Goal: Information Seeking & Learning: Learn about a topic

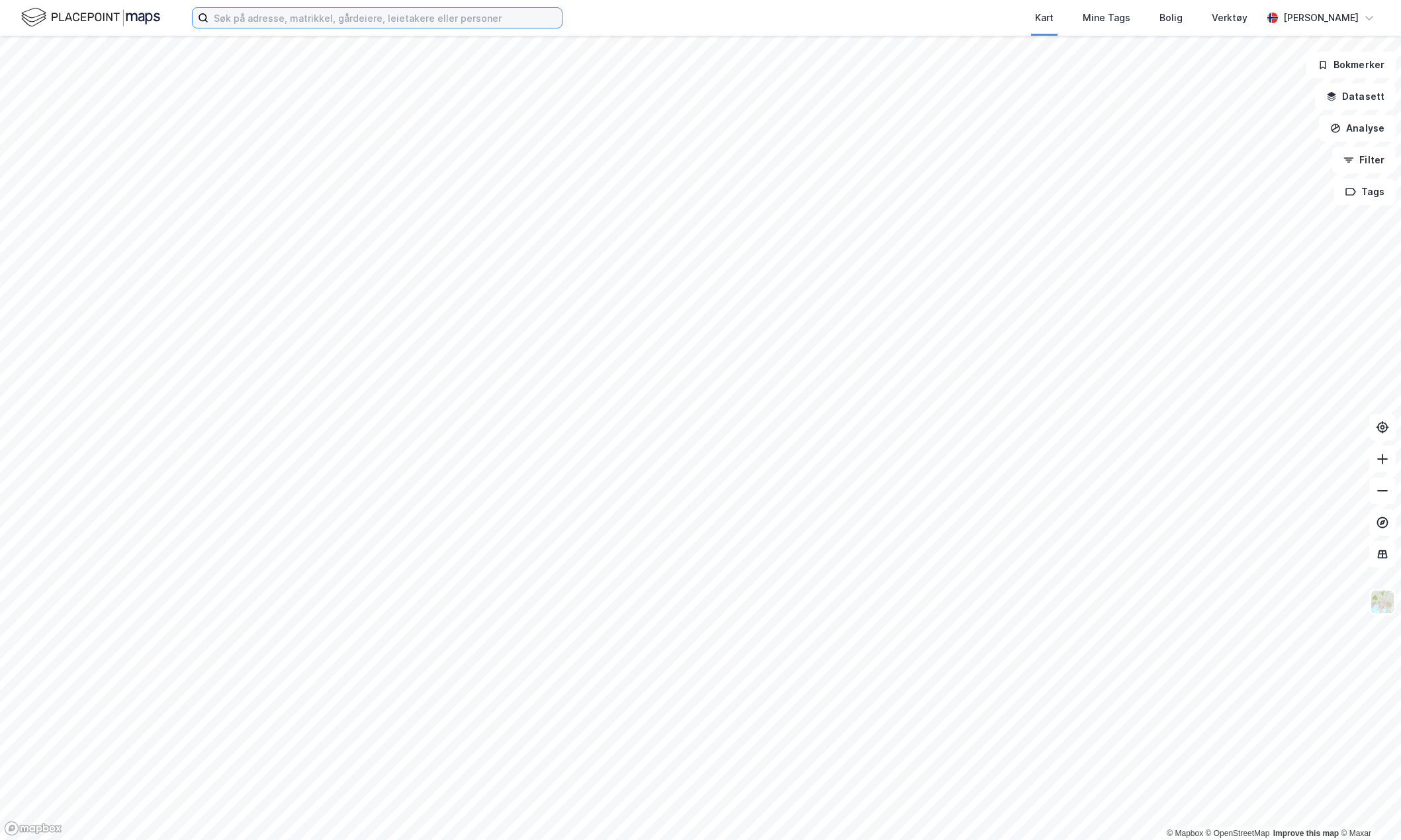
click at [317, 13] on input at bounding box center [385, 18] width 354 height 20
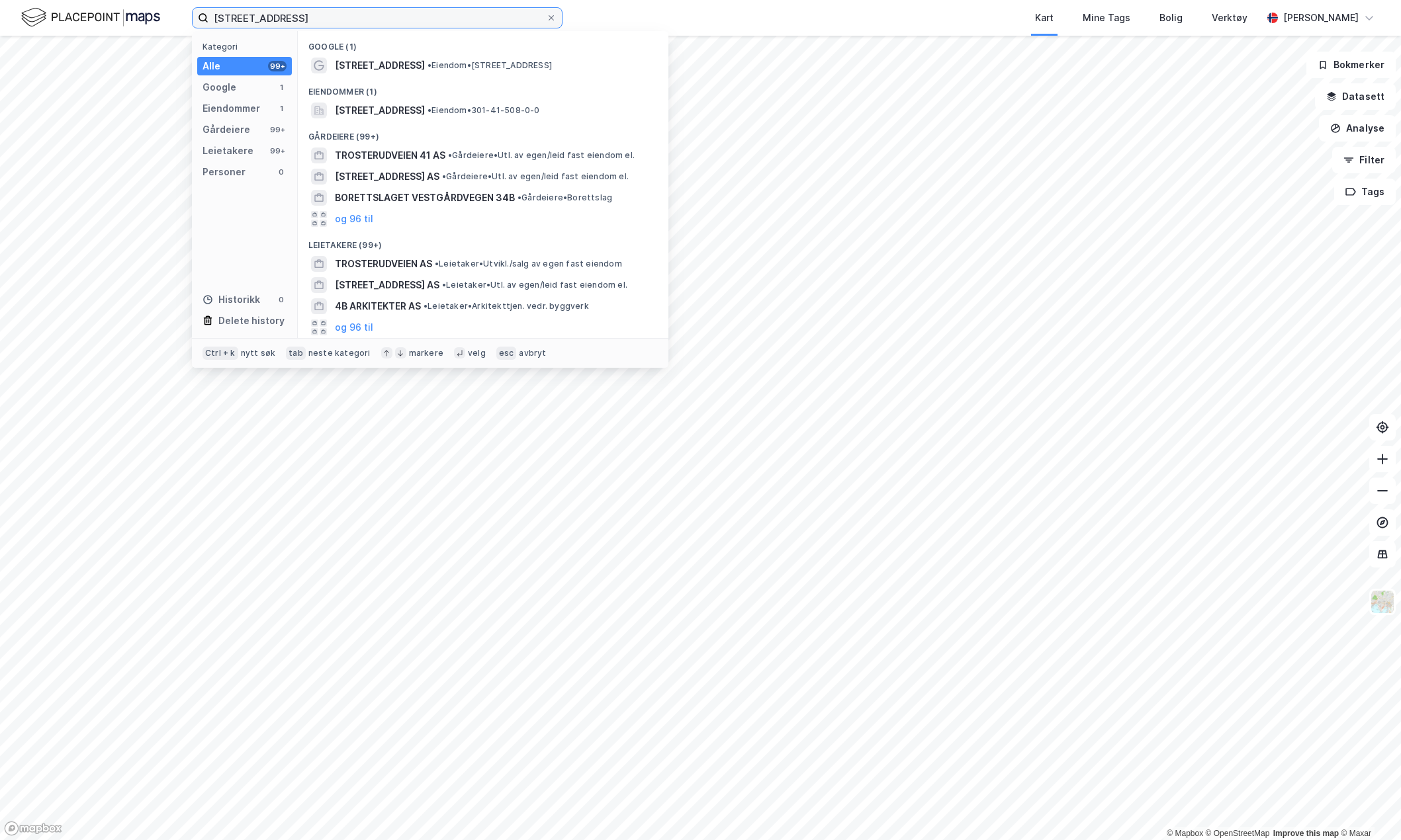
type input "[STREET_ADDRESS]"
click at [436, 68] on span "• Eiendom • [STREET_ADDRESS]" at bounding box center [489, 66] width 125 height 11
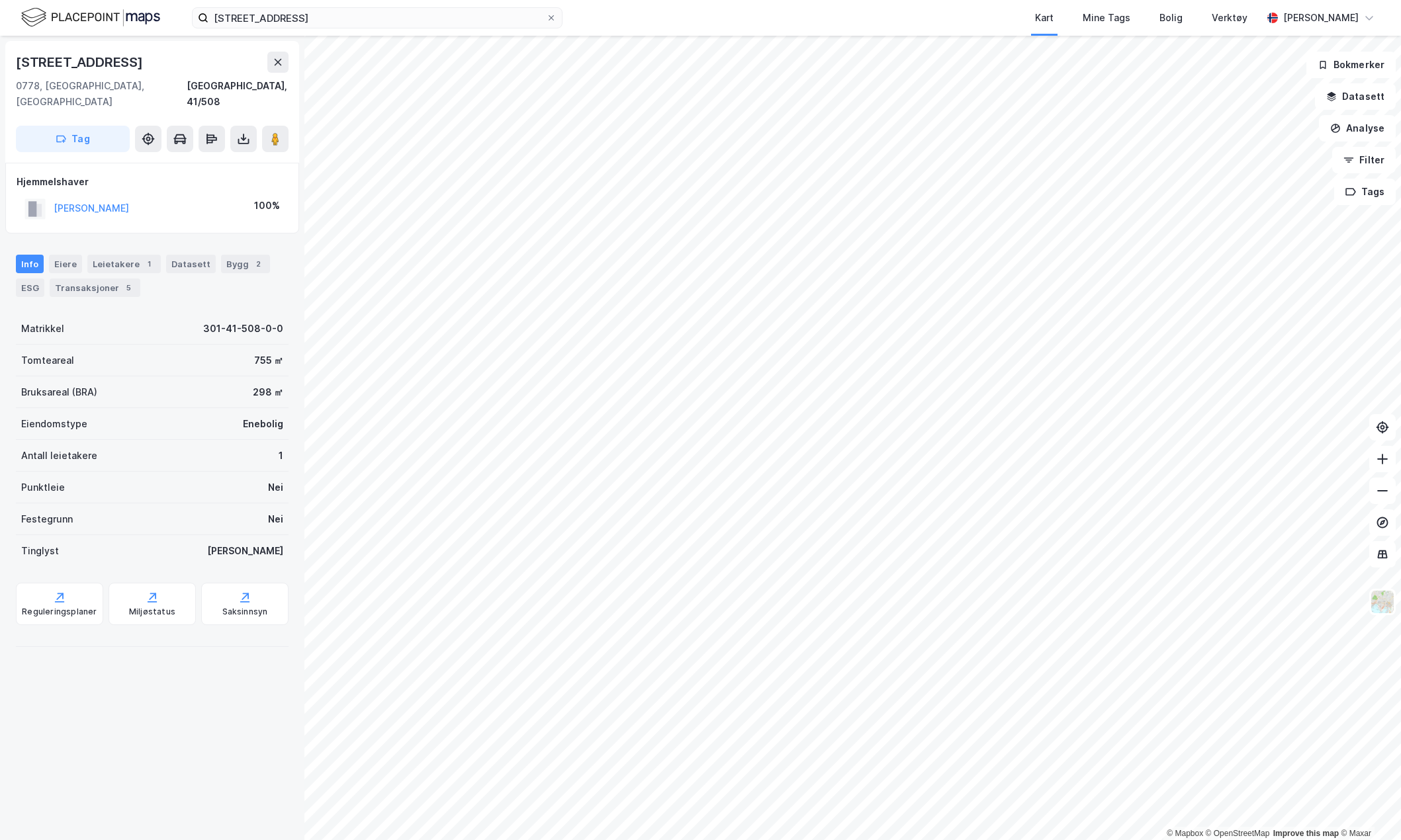
click at [73, 254] on div "Eiere" at bounding box center [65, 263] width 33 height 18
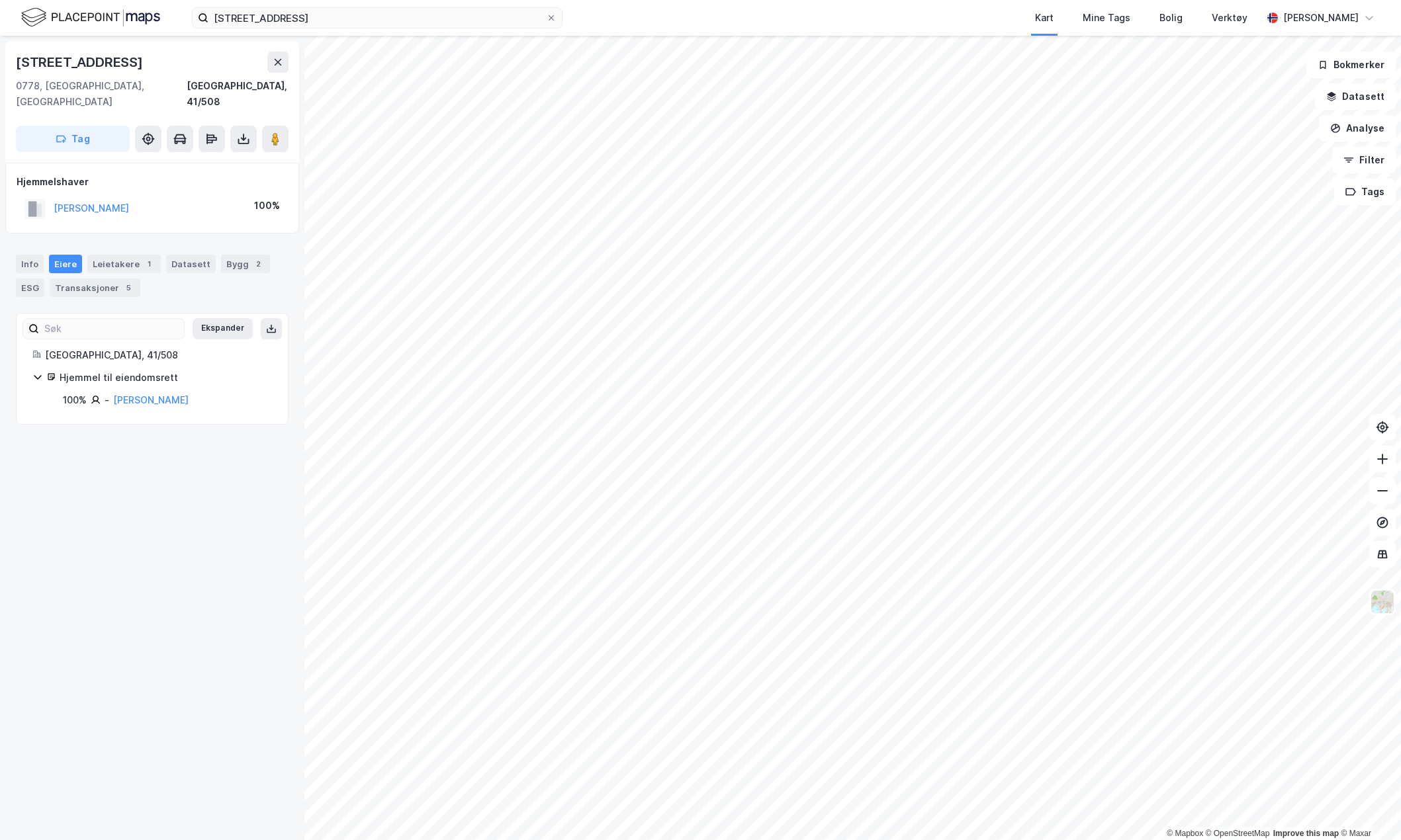
click at [0, 0] on button "[PERSON_NAME]" at bounding box center [0, 0] width 0 height 0
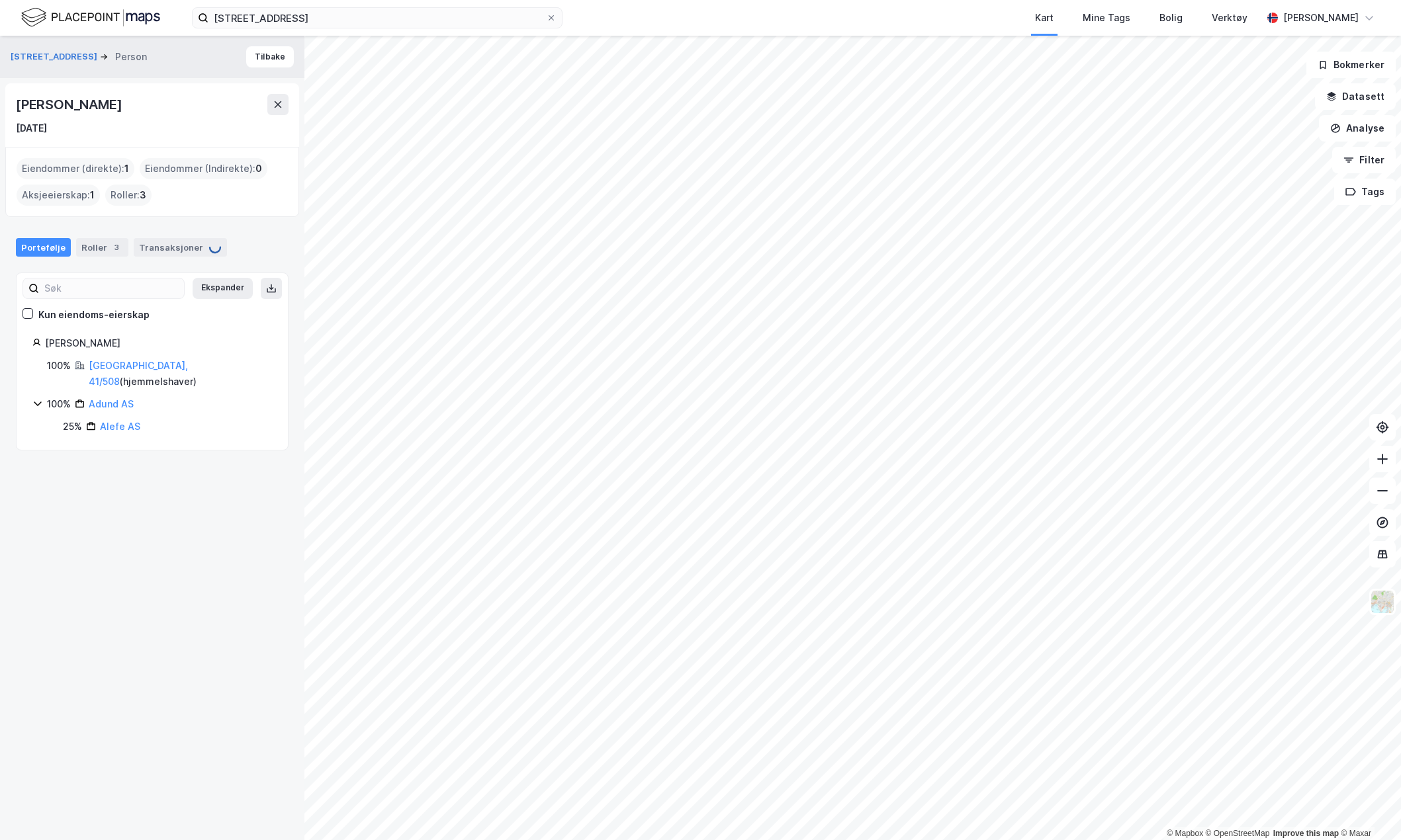
click at [112, 396] on div "Adund AS" at bounding box center [112, 404] width 45 height 16
click at [278, 102] on icon at bounding box center [278, 104] width 11 height 11
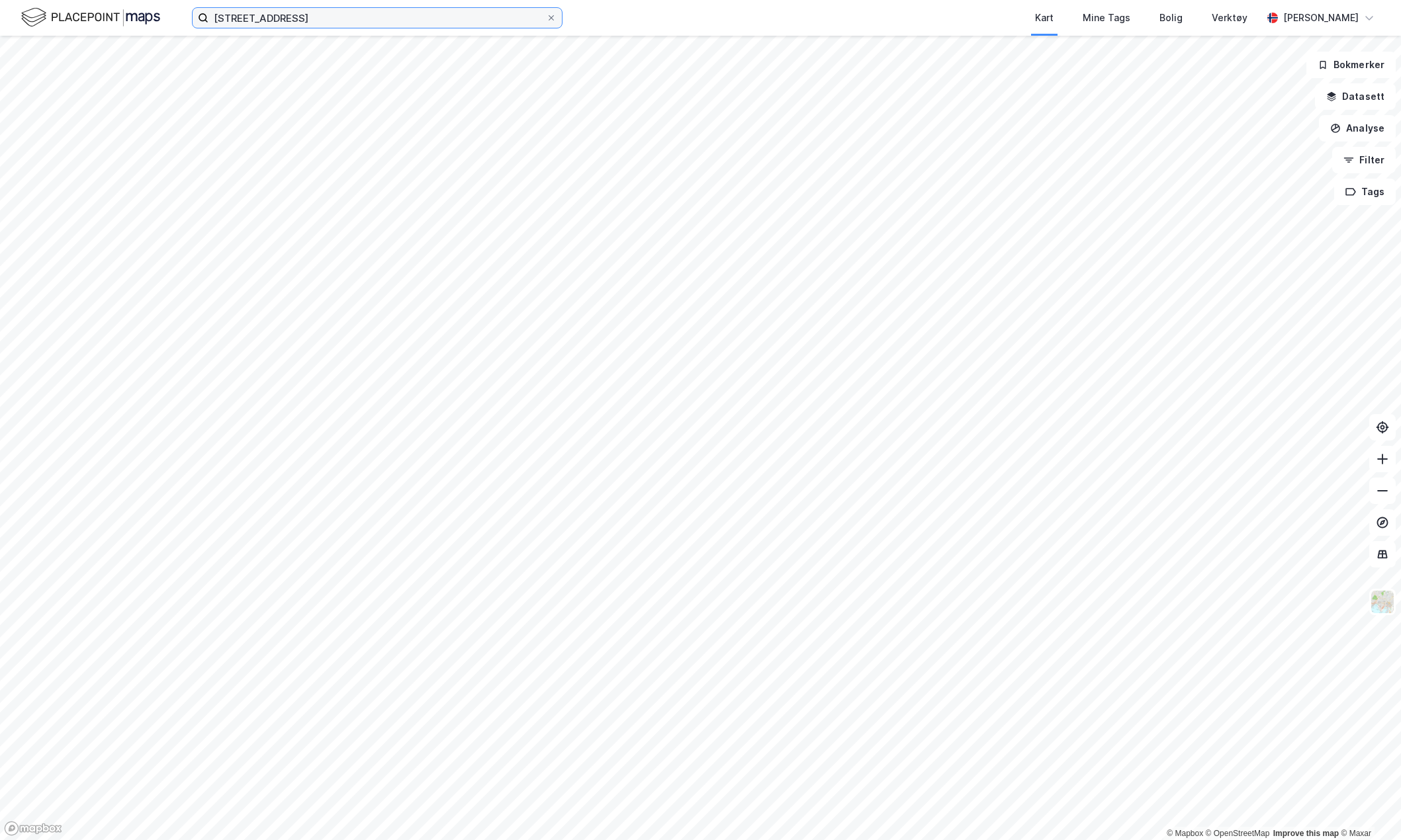
click at [317, 22] on input "[STREET_ADDRESS]" at bounding box center [377, 18] width 338 height 20
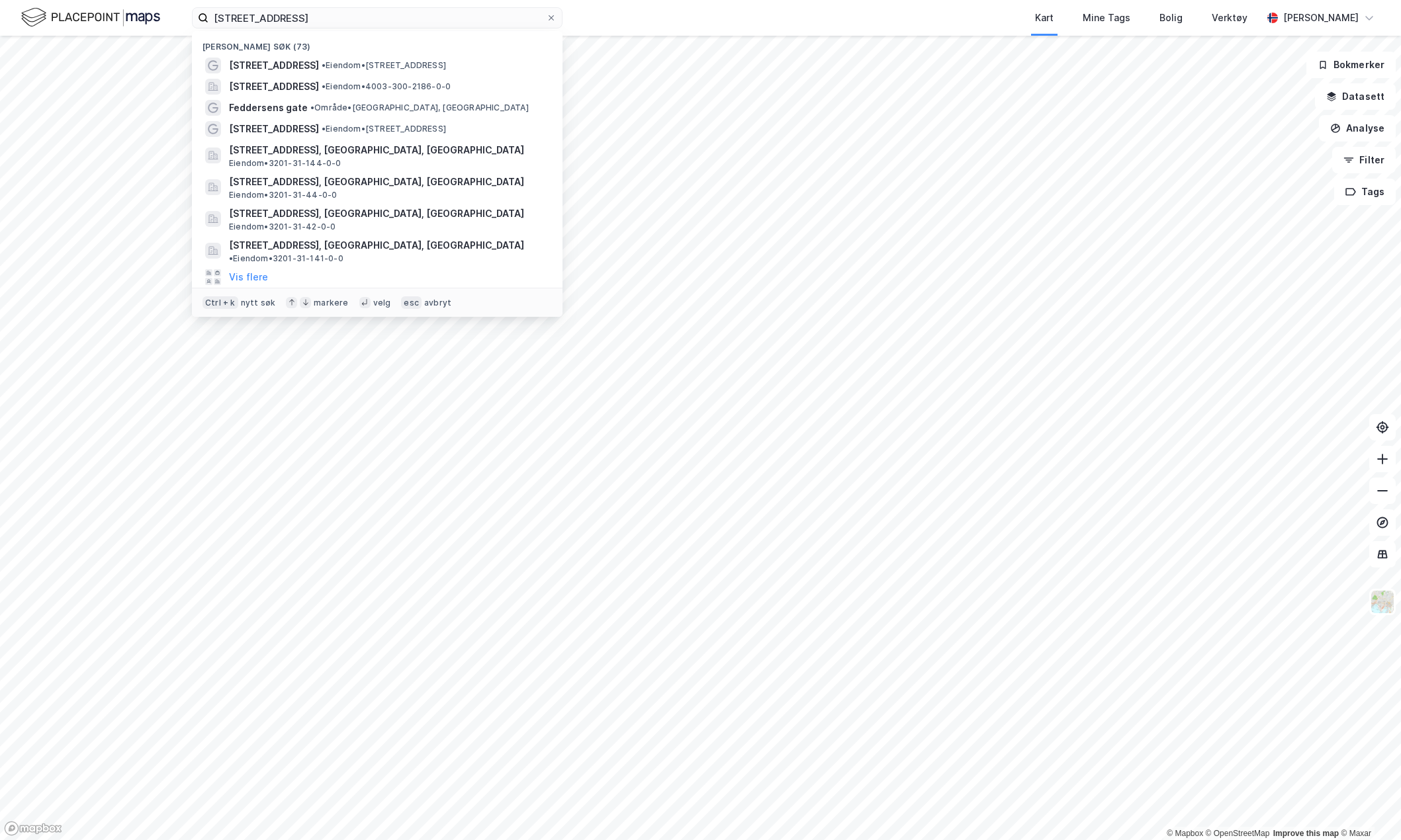
click at [339, 73] on div "[STREET_ADDRESS] • Eiendom • [STREET_ADDRESS]" at bounding box center [389, 66] width 320 height 16
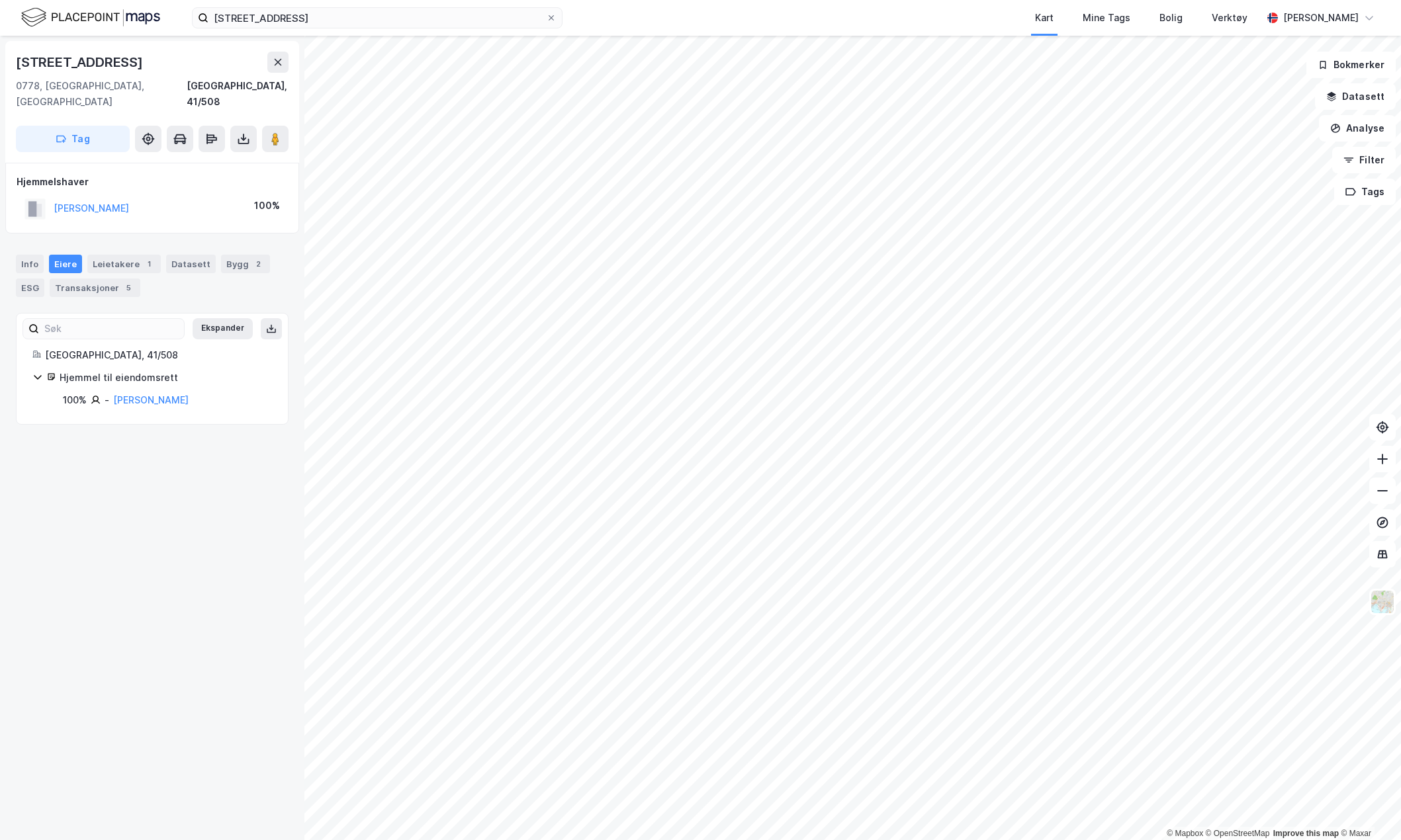
click at [106, 279] on div "Transaksjoner 5" at bounding box center [95, 287] width 90 height 18
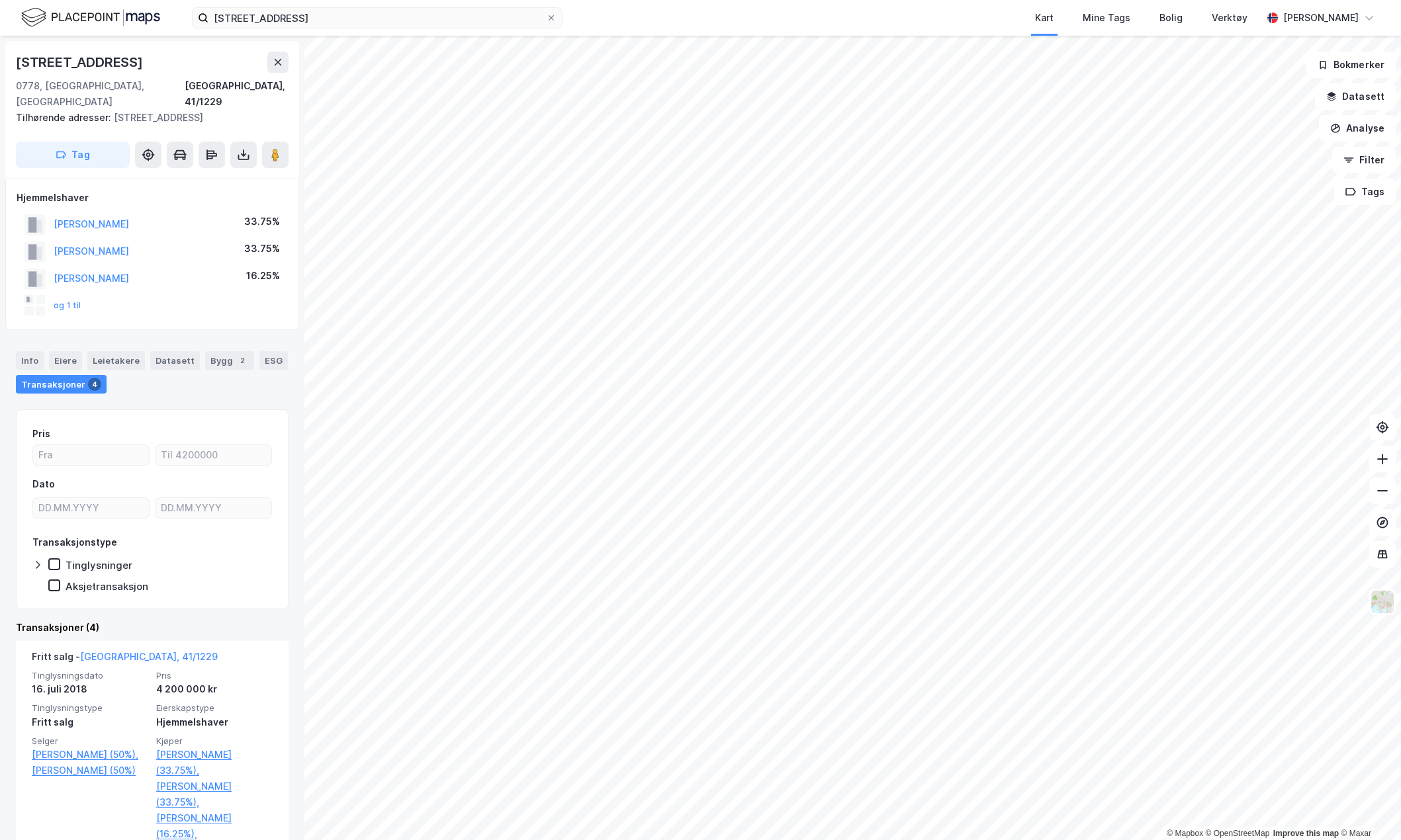
click at [52, 351] on div "Eiere" at bounding box center [65, 360] width 33 height 18
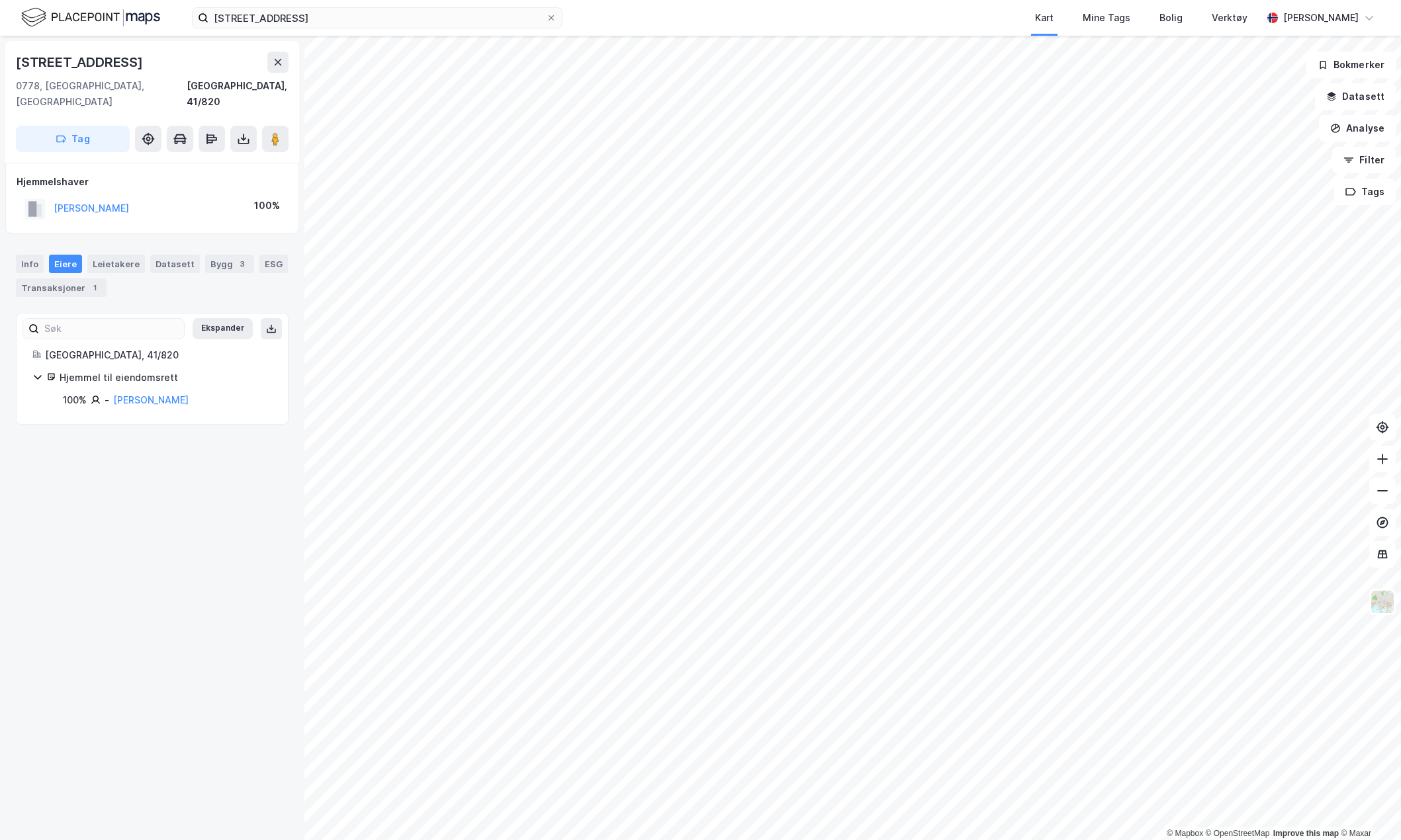
click at [101, 279] on div "Transaksjoner 1" at bounding box center [61, 287] width 90 height 18
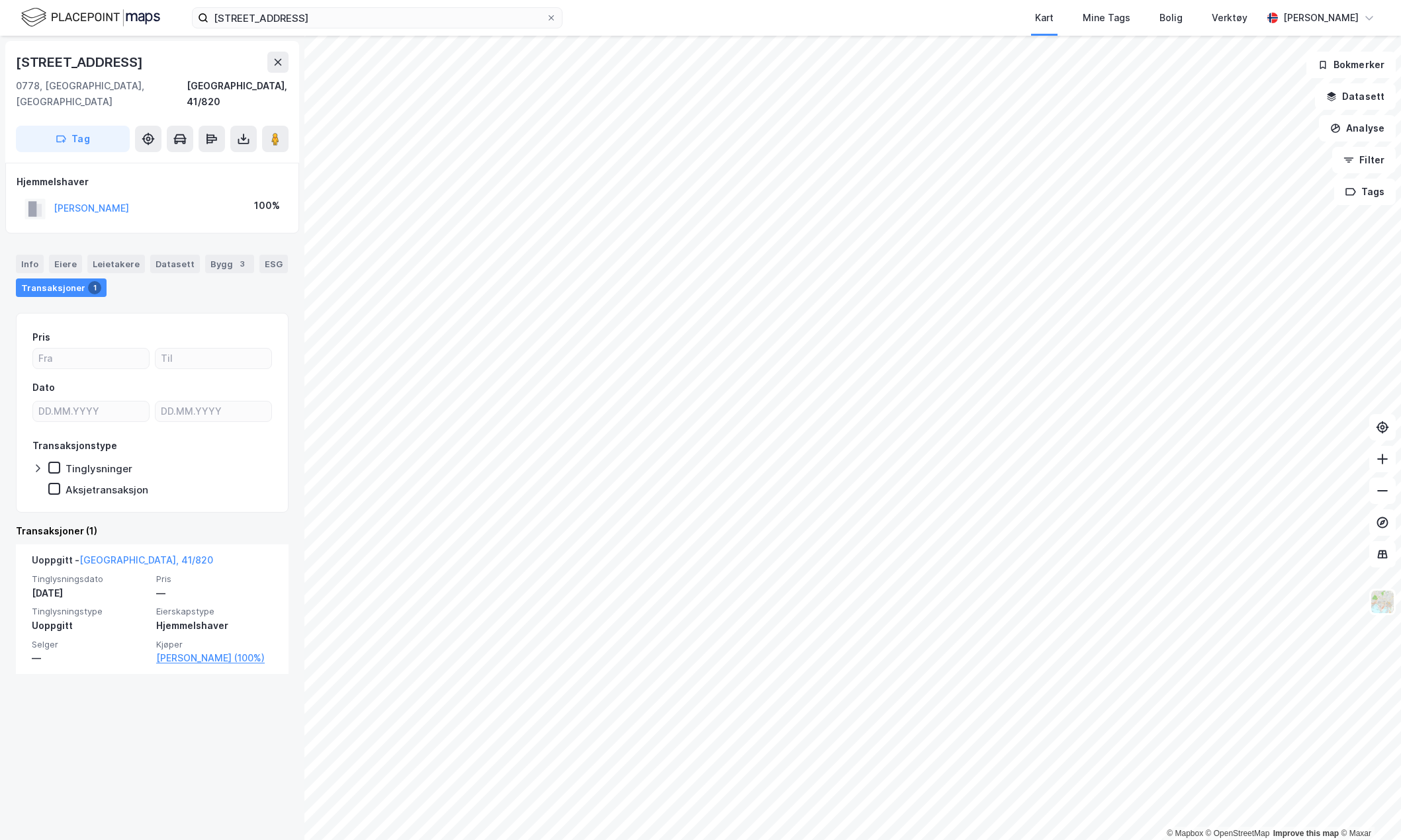
click at [65, 254] on div "Eiere" at bounding box center [65, 263] width 33 height 18
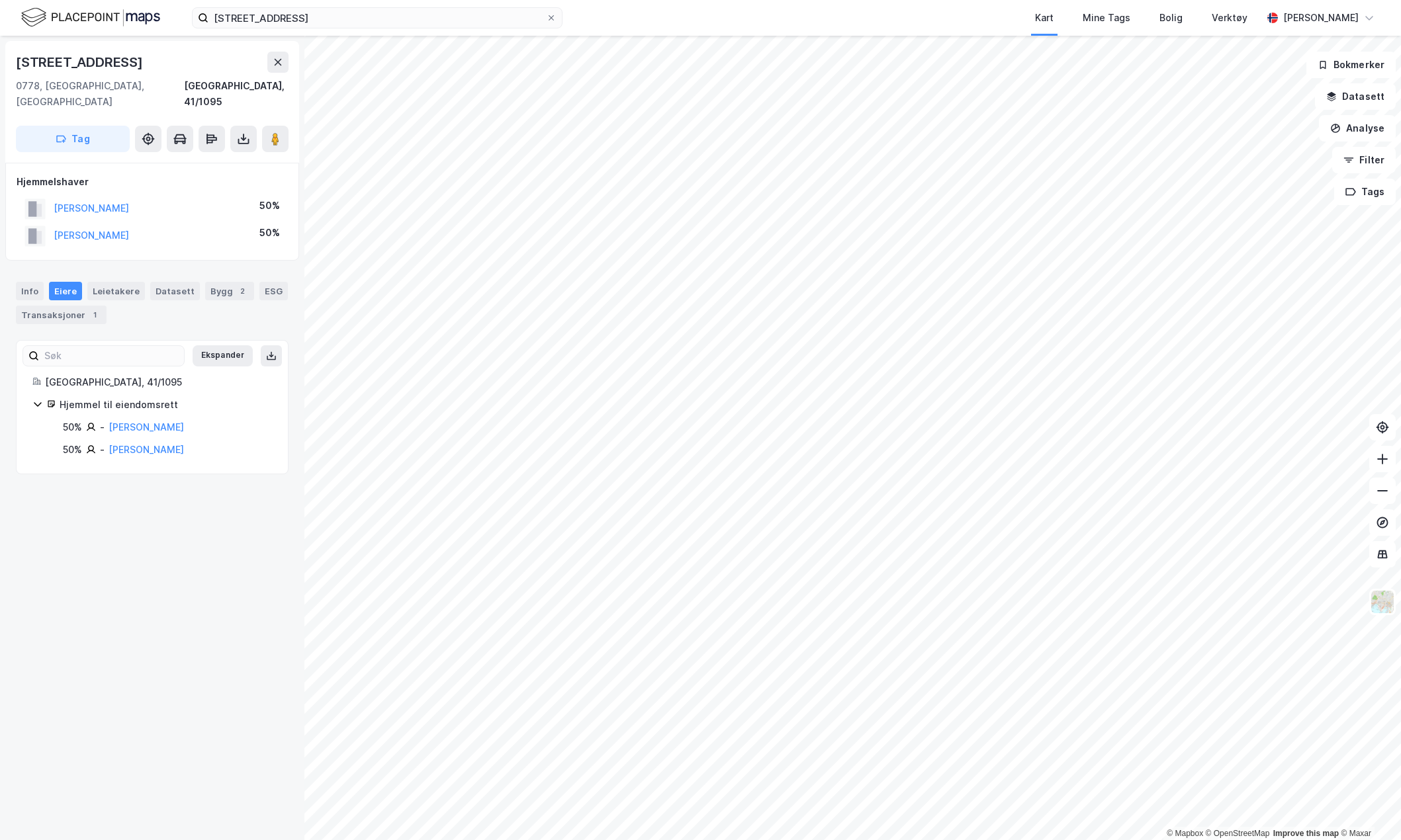
click at [80, 306] on div "Transaksjoner 1" at bounding box center [61, 314] width 90 height 18
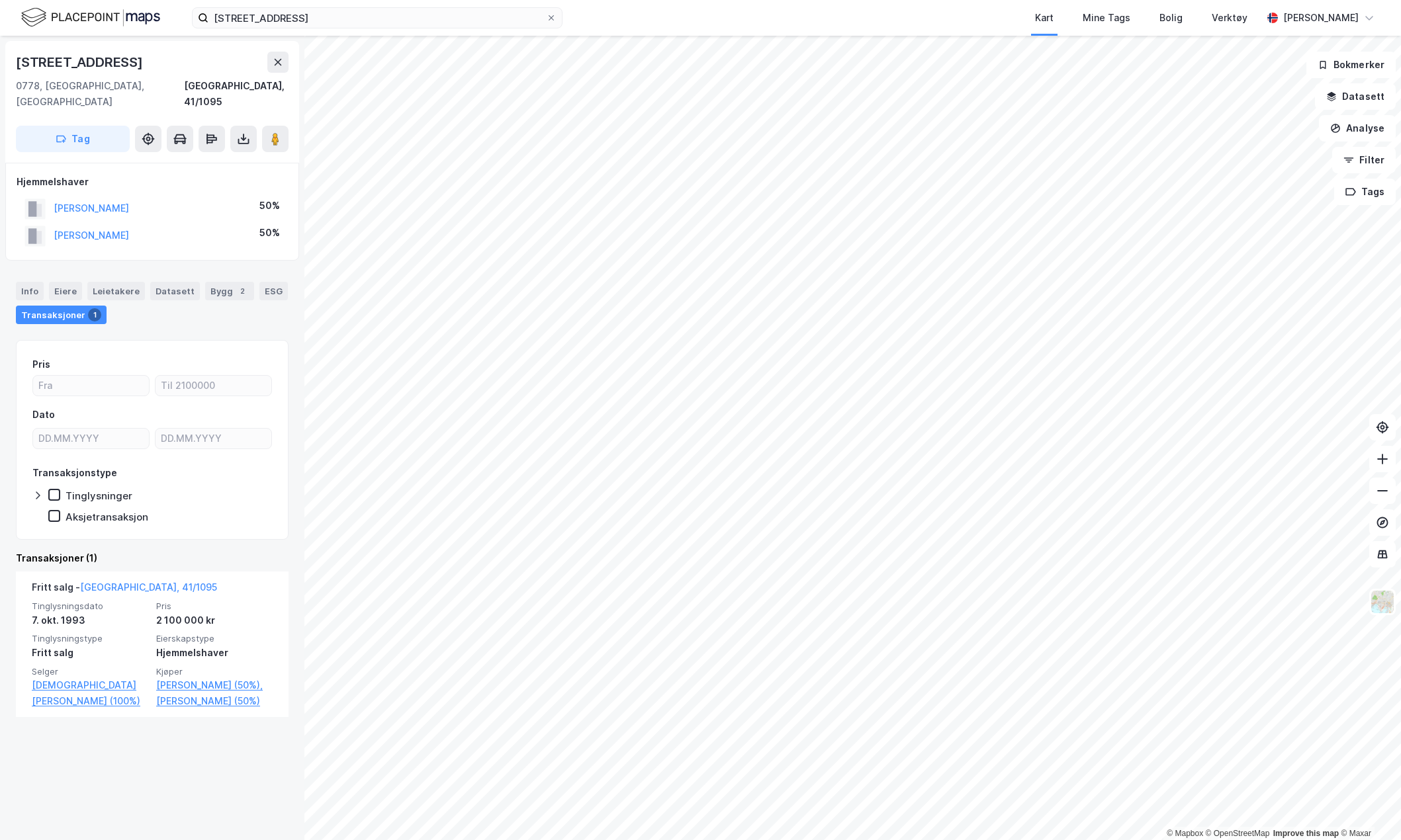
click at [61, 282] on div "Eiere" at bounding box center [65, 291] width 33 height 18
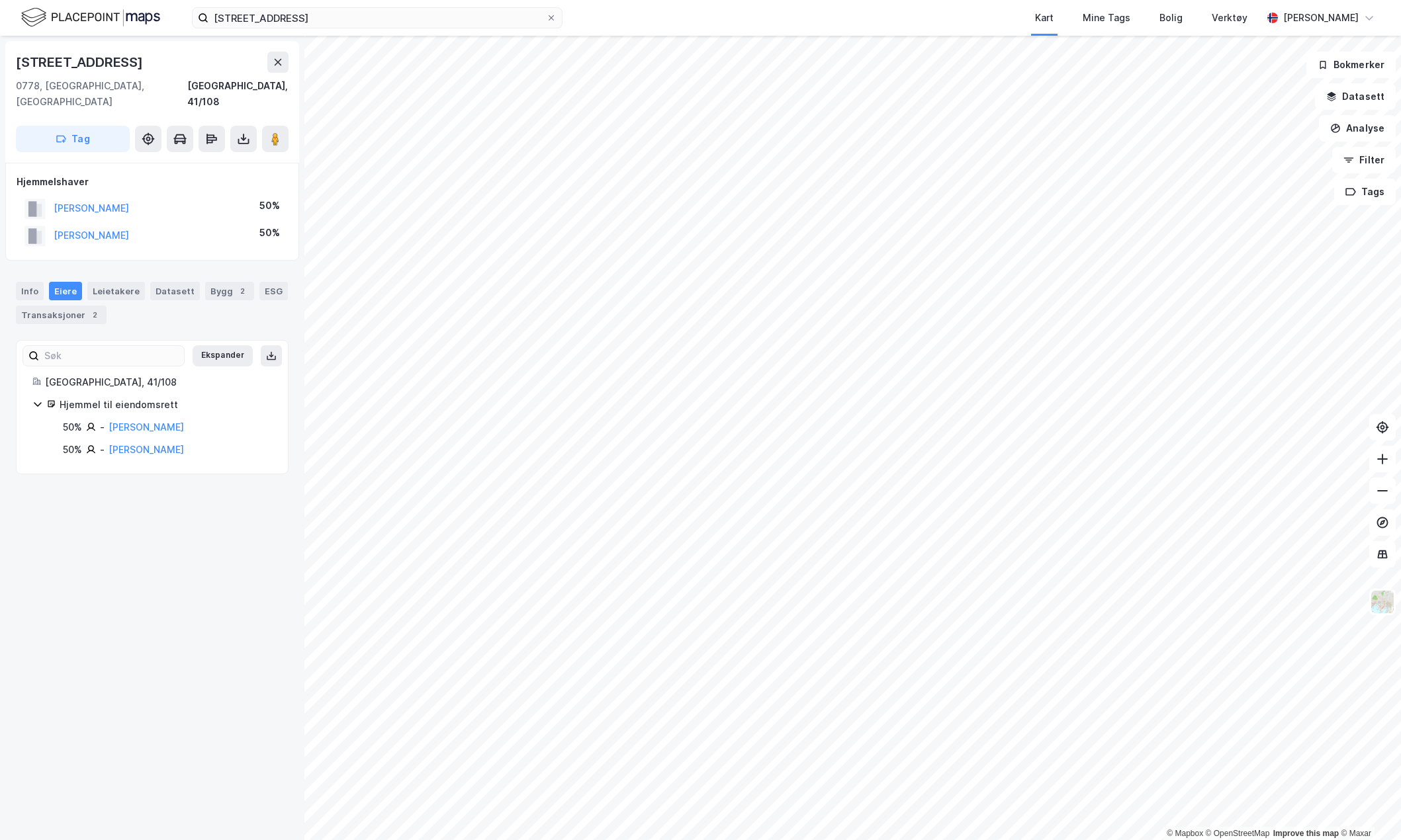
click at [61, 306] on div "Transaksjoner 2" at bounding box center [61, 314] width 90 height 18
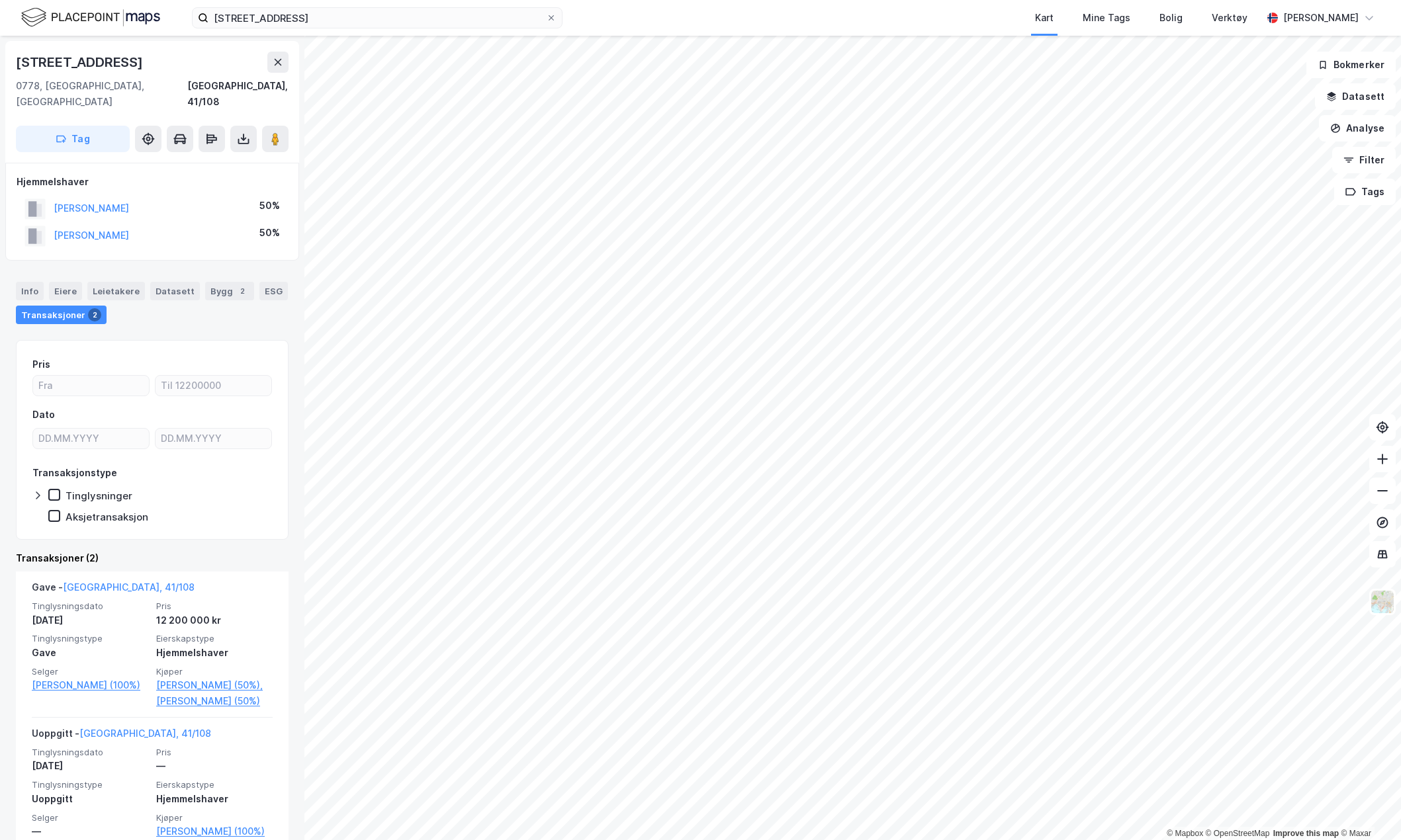
click at [61, 282] on div "Eiere" at bounding box center [65, 291] width 33 height 18
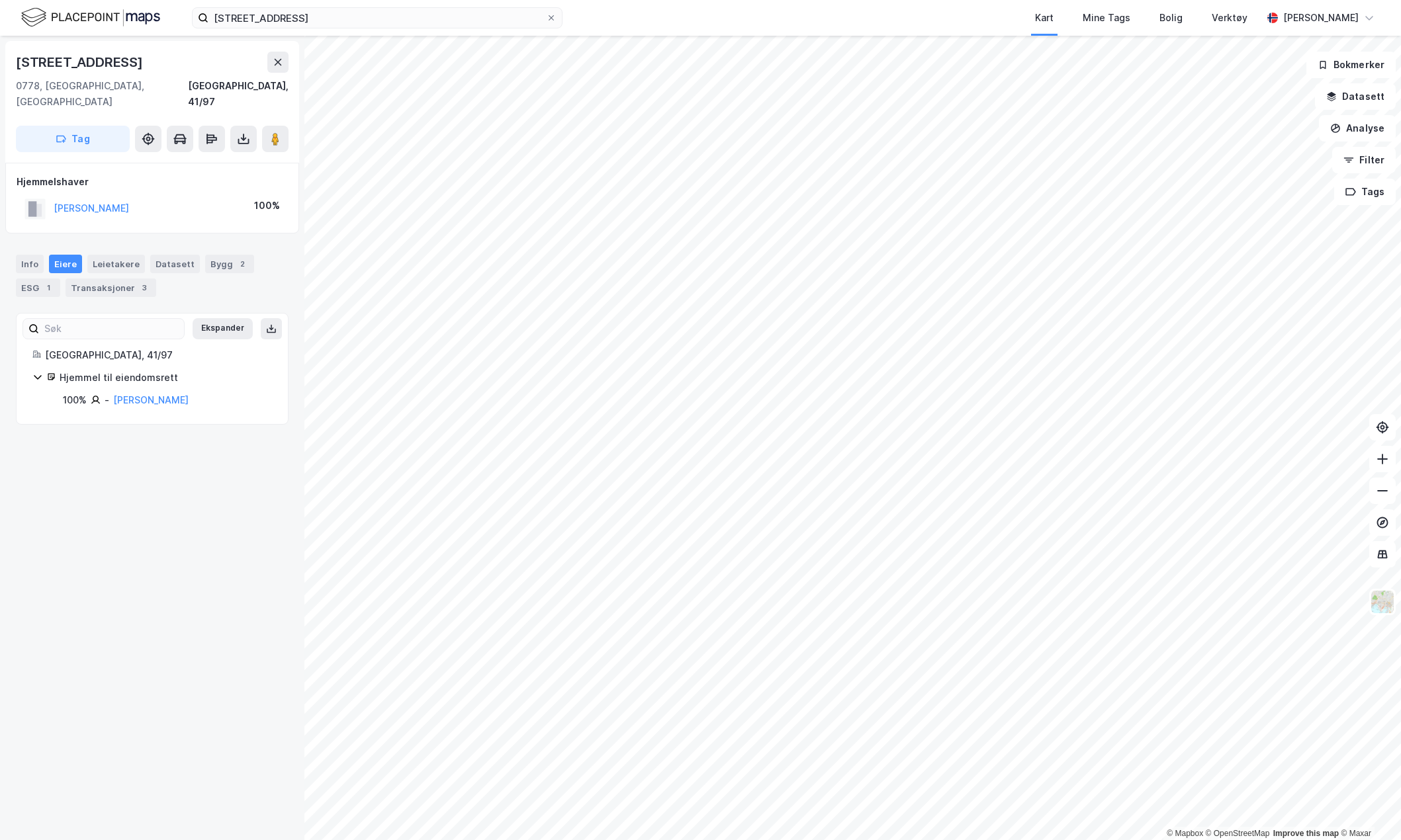
click at [85, 279] on div "Transaksjoner 3" at bounding box center [111, 287] width 90 height 18
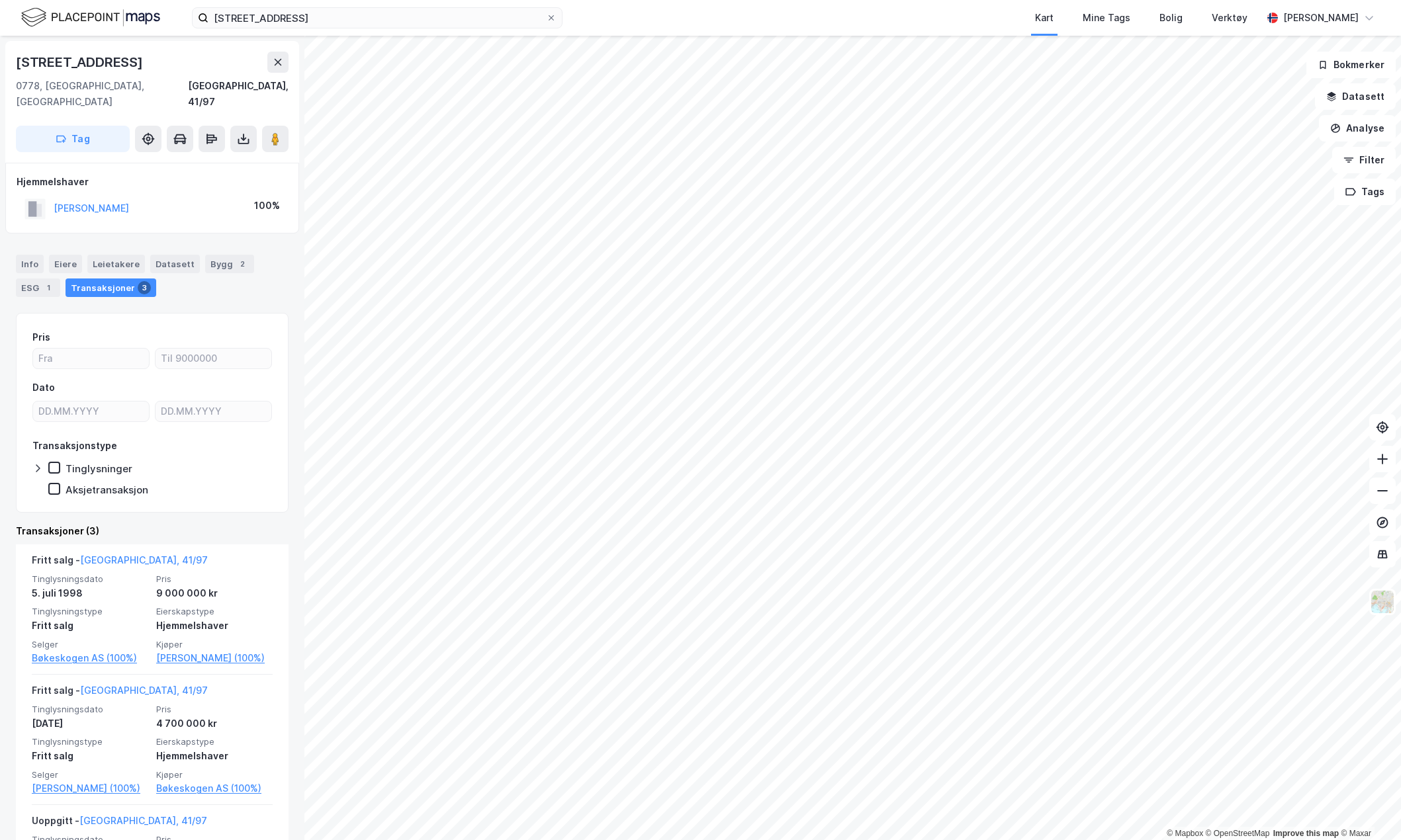
click at [68, 254] on div "Eiere" at bounding box center [65, 263] width 33 height 18
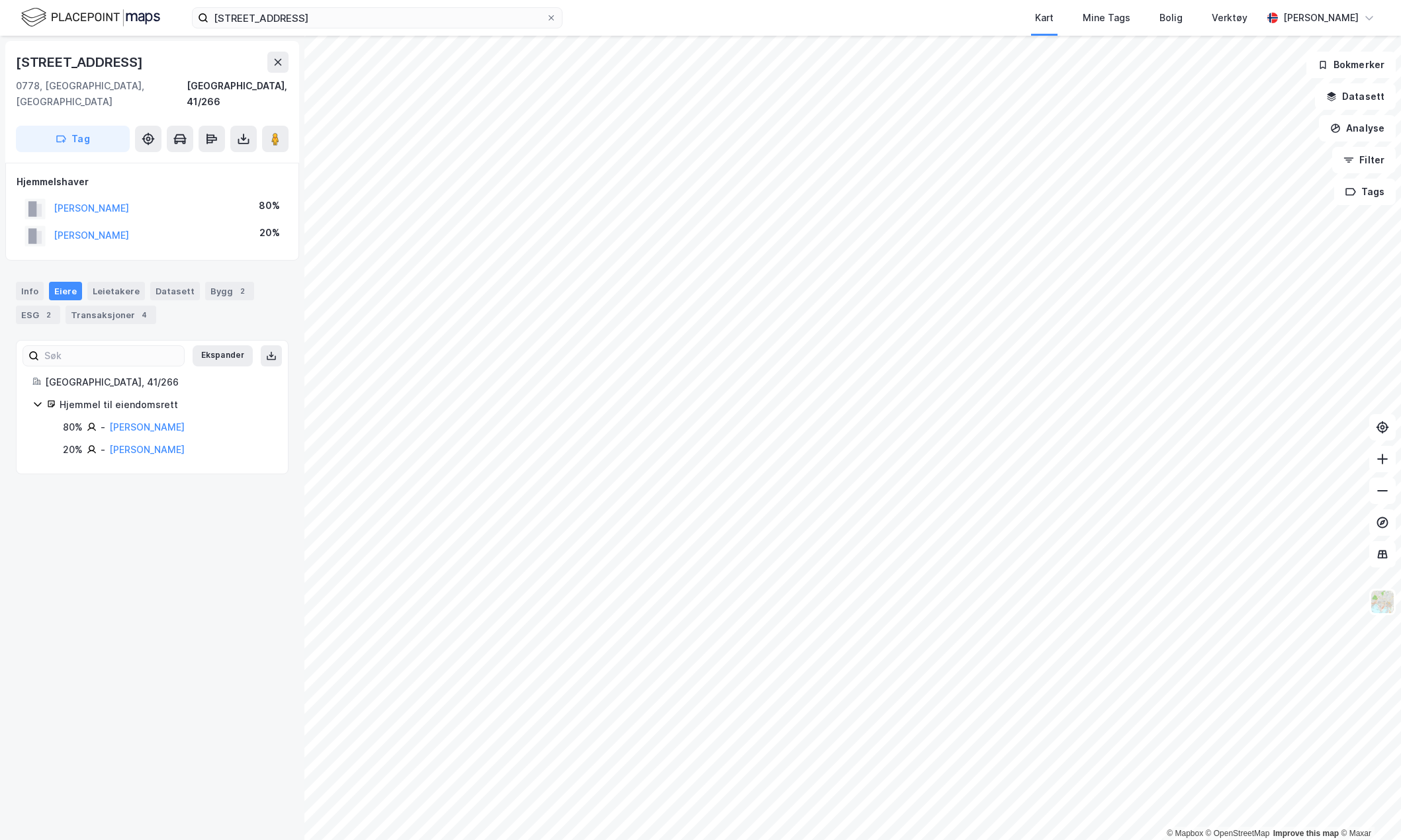
click at [0, 0] on button "[PERSON_NAME]" at bounding box center [0, 0] width 0 height 0
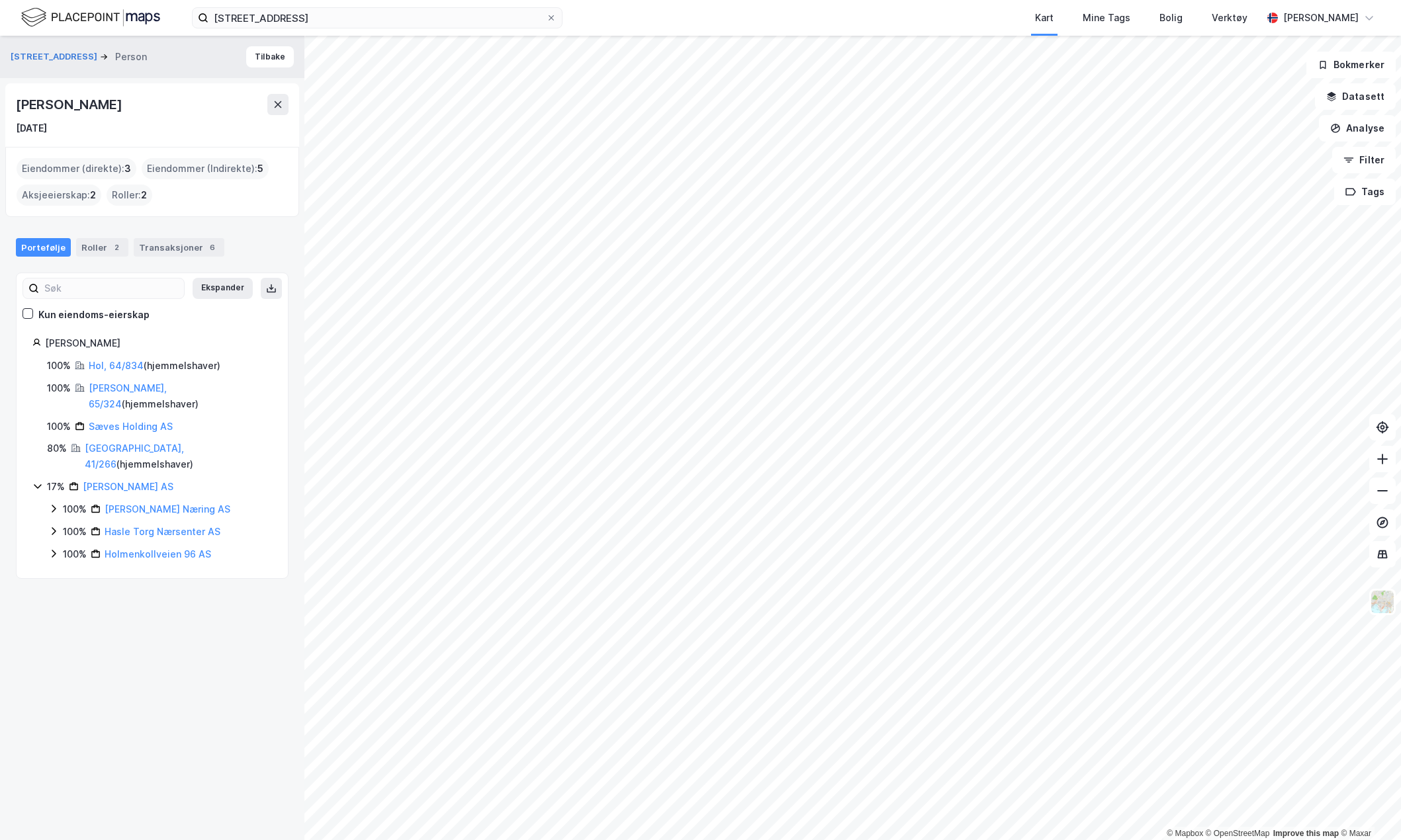
click at [118, 360] on link "Hol, 64/834" at bounding box center [116, 365] width 55 height 11
